Goal: Task Accomplishment & Management: Complete application form

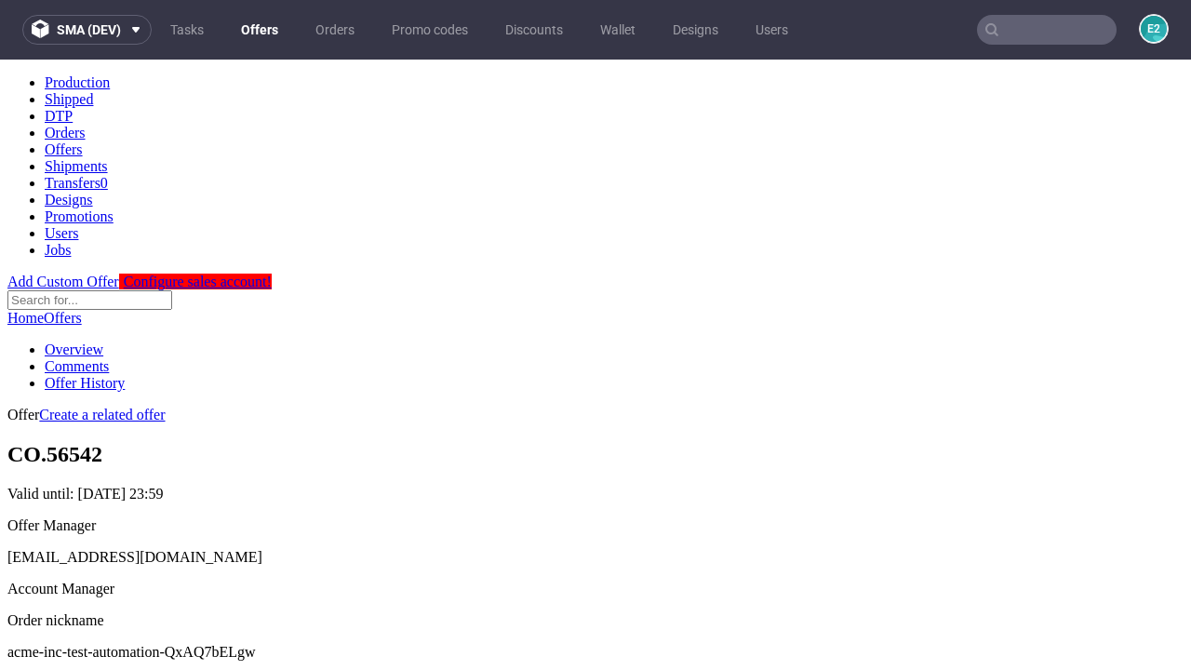
scroll to position [184, 0]
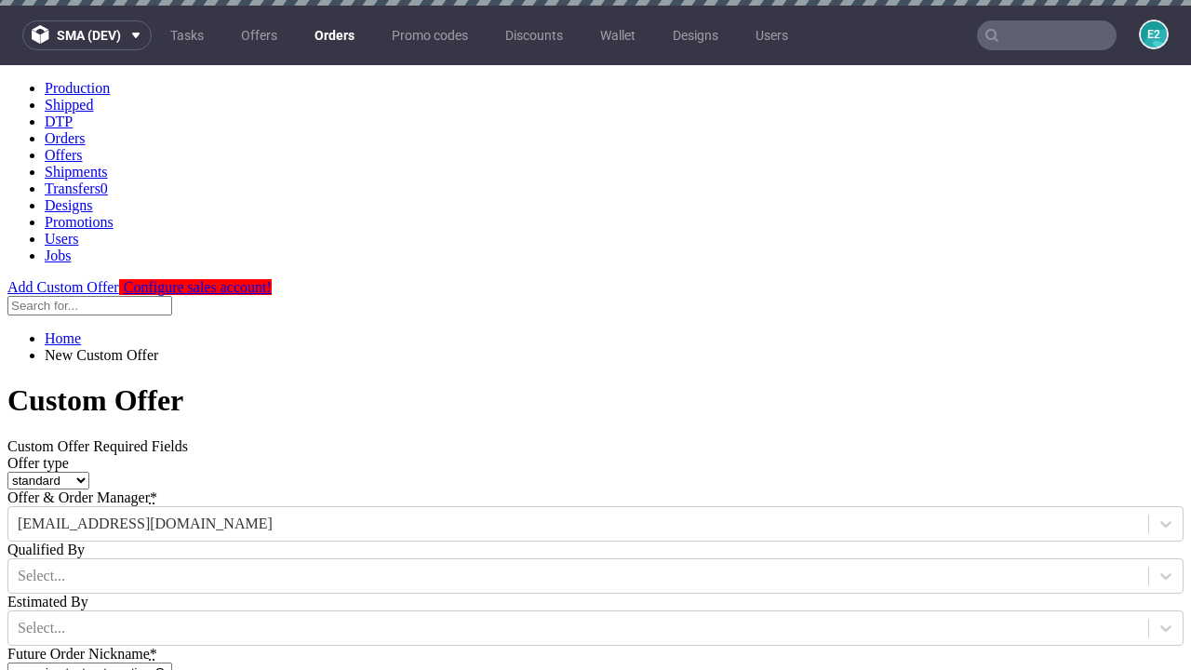
type input "acme-inc-test-automation-QxAQ7bELgw"
type input "2025-08-14"
type input "e2e-user-DacGejhCXb@test.com"
select select "gb"
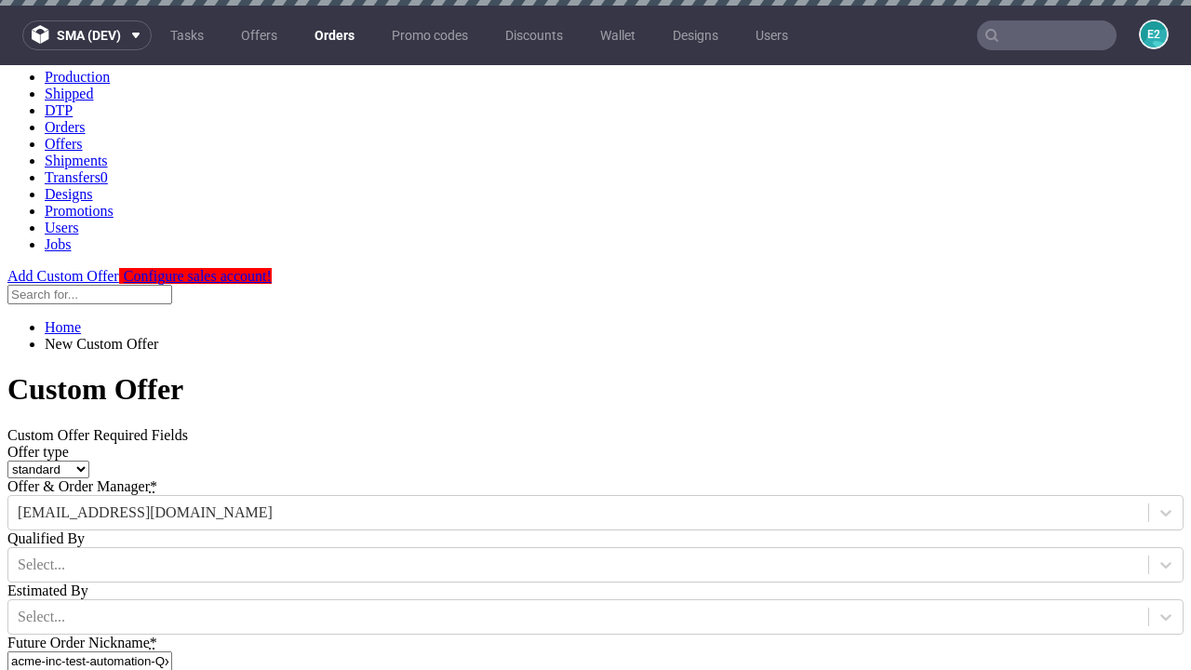
scroll to position [6, 0]
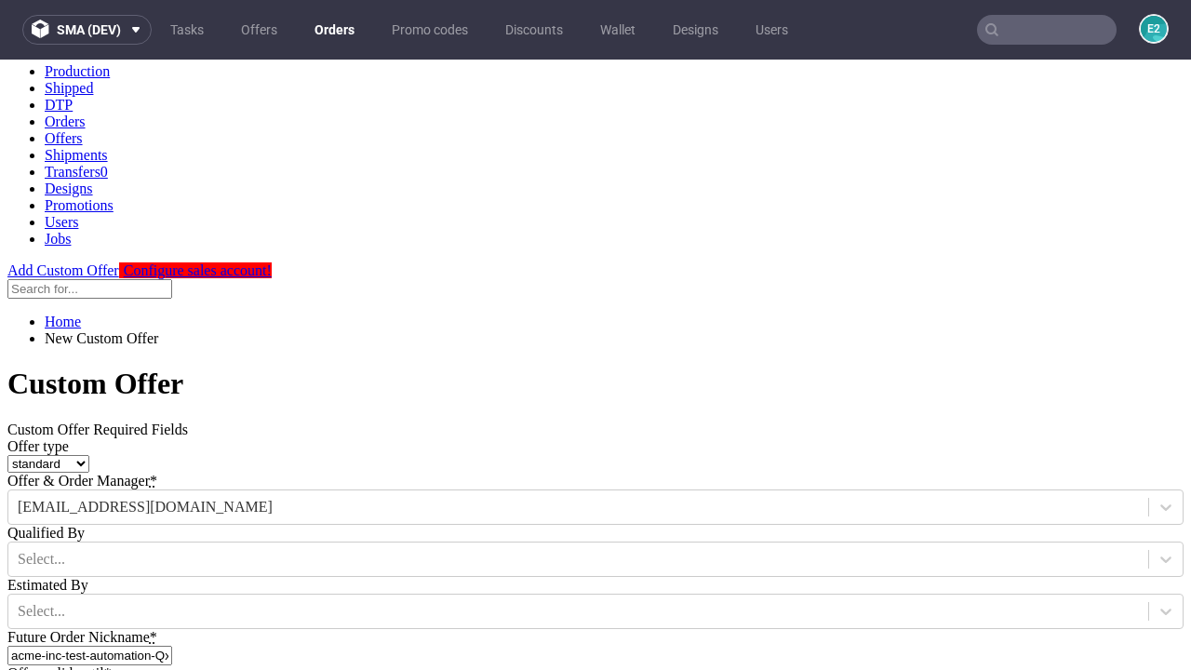
type input "e2e-user-DacGejhCXb@test.com"
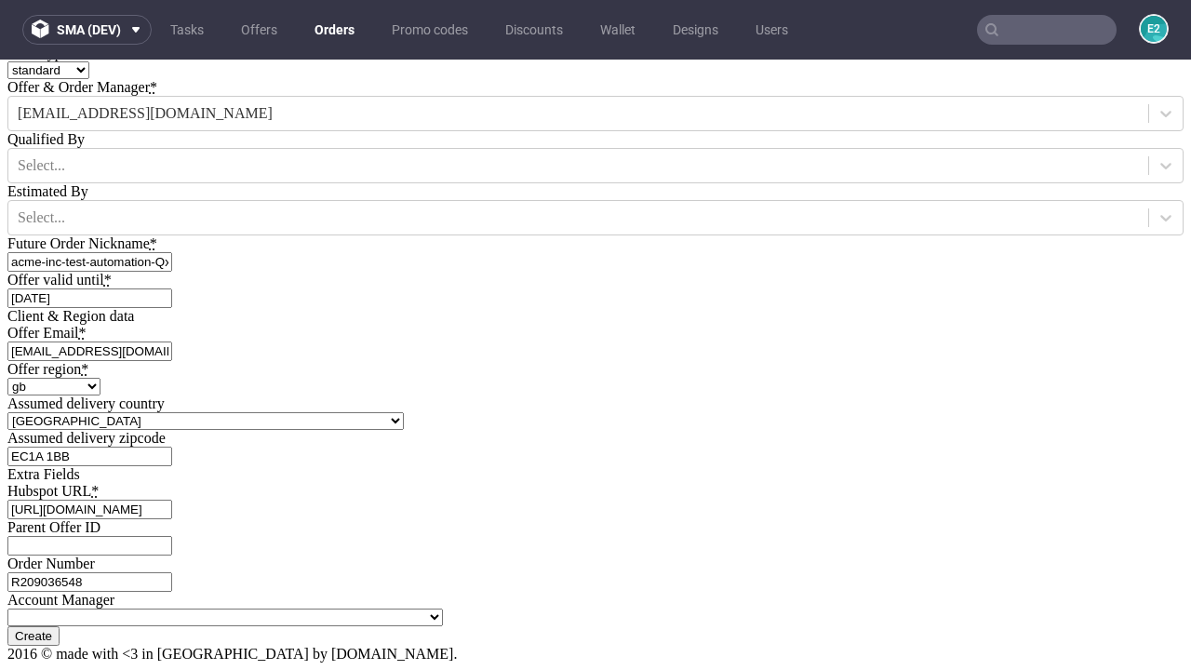
type input "https://app-eu1.hubspot.com/contacts/139493128/record/0-3/7600435676"
click at [60, 626] on input "Create" at bounding box center [33, 636] width 52 height 20
type input "Please wait..."
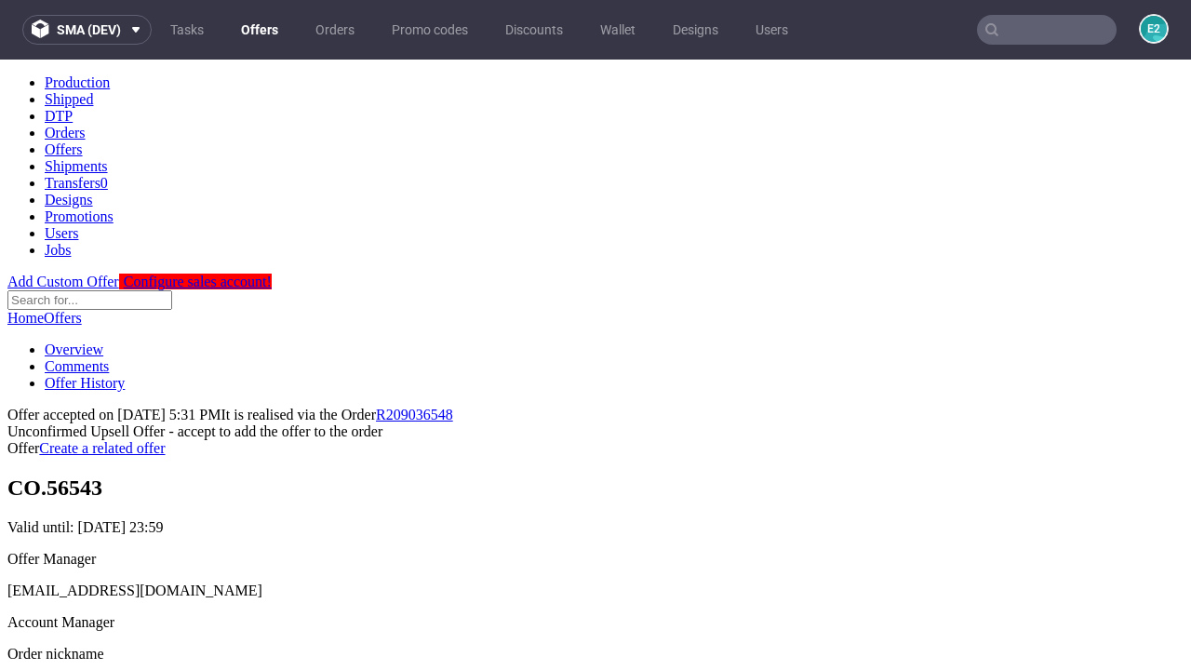
scroll to position [287, 0]
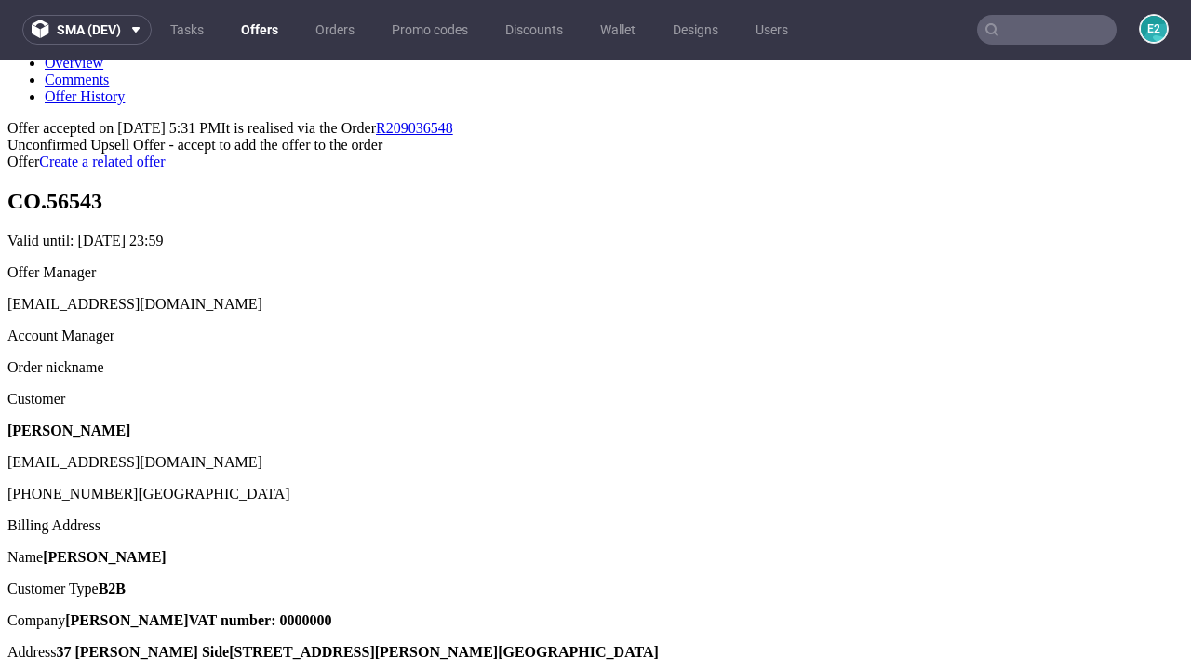
type input "In progress..."
